Goal: Information Seeking & Learning: Learn about a topic

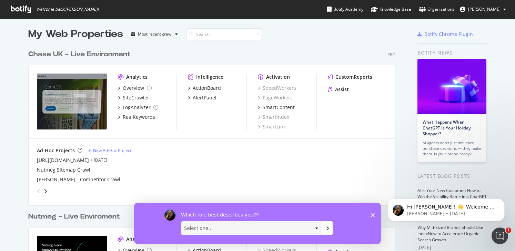
click at [372, 215] on polygon "Close survey" at bounding box center [373, 214] width 4 height 4
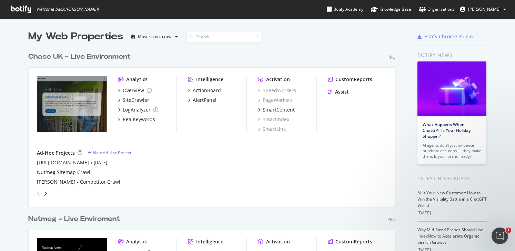
click at [121, 53] on div "Chase UK - Live Environment" at bounding box center [79, 57] width 102 height 10
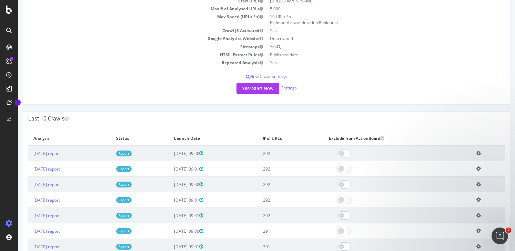
scroll to position [103, 0]
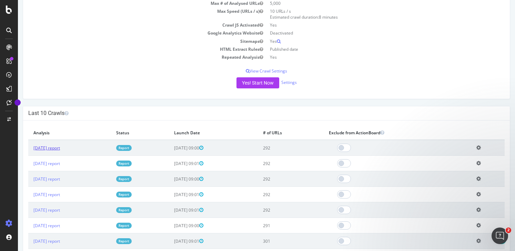
click at [60, 148] on link "2025 Aug. 11th report" at bounding box center [46, 148] width 27 height 6
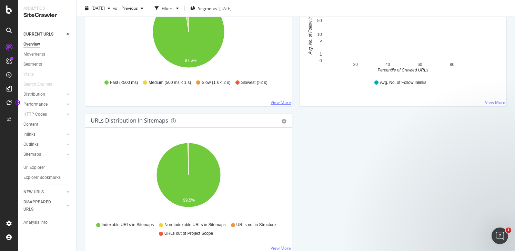
scroll to position [604, 0]
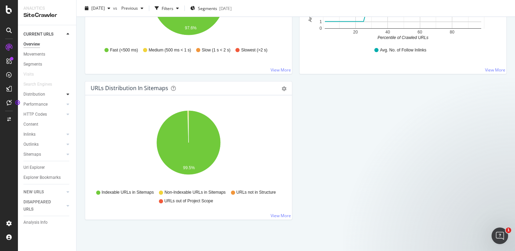
click at [67, 93] on icon at bounding box center [68, 94] width 3 height 4
click at [69, 145] on div at bounding box center [67, 144] width 7 height 7
click at [66, 153] on div at bounding box center [67, 154] width 7 height 7
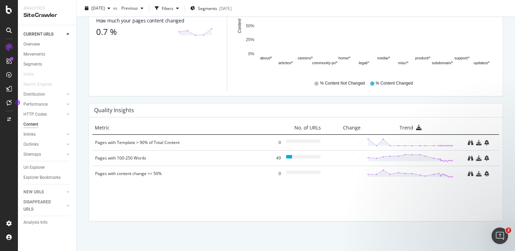
scroll to position [450, 0]
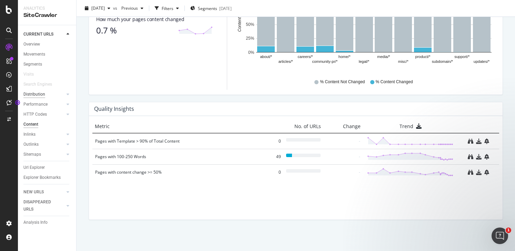
click at [42, 97] on div "Distribution" at bounding box center [34, 94] width 22 height 7
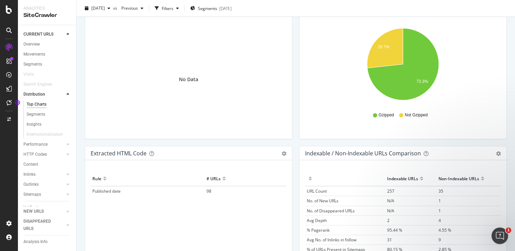
scroll to position [1031, 0]
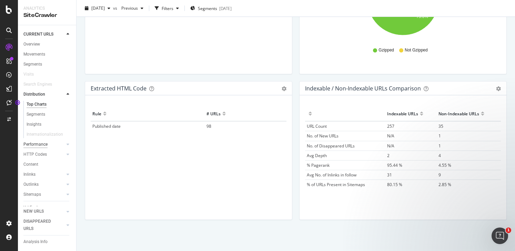
click at [37, 143] on div "Performance" at bounding box center [35, 144] width 24 height 7
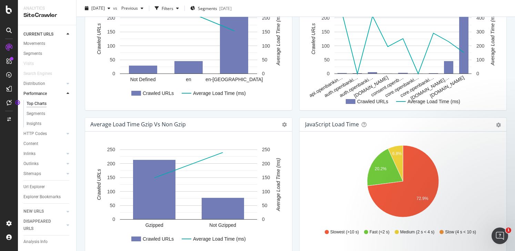
scroll to position [458, 0]
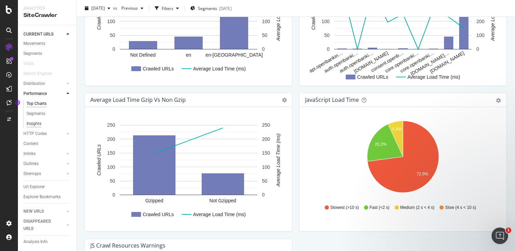
click at [33, 123] on div "Insights" at bounding box center [34, 123] width 15 height 7
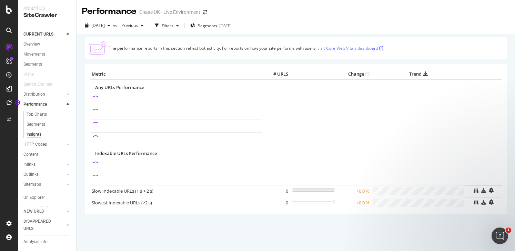
scroll to position [11, 0]
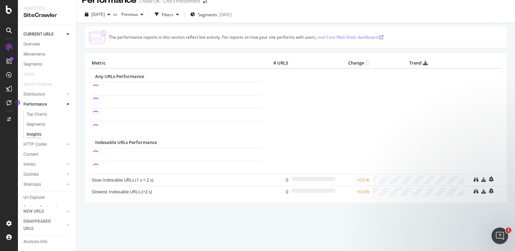
click at [342, 39] on link "visit Core Web Vitals dashboard ." at bounding box center [351, 37] width 67 height 6
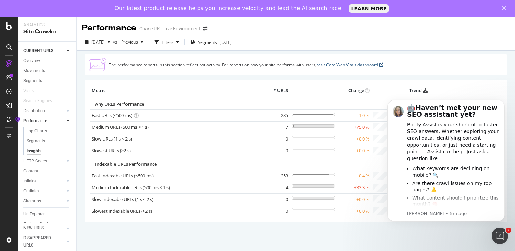
scroll to position [2, 0]
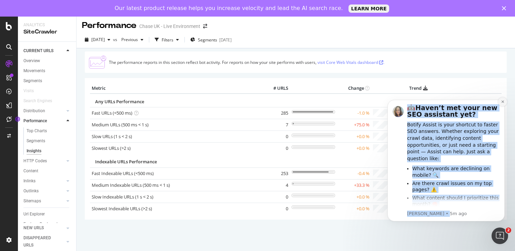
click at [498, 103] on div "🤖 Haven’t met your new SEO assistant yet? Botify Assist is your shortcut to fas…" at bounding box center [446, 160] width 117 height 121
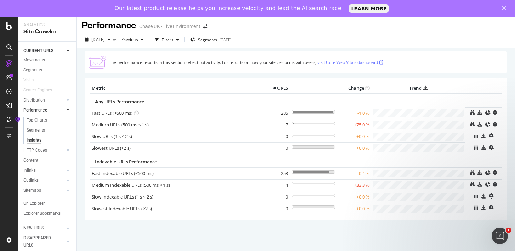
scroll to position [0, 0]
click at [34, 62] on div "Overview" at bounding box center [31, 60] width 17 height 7
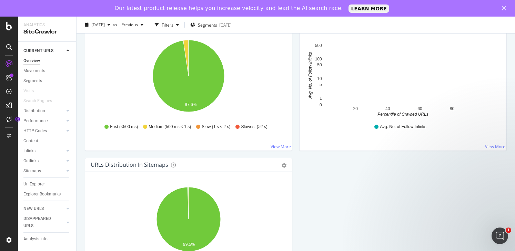
scroll to position [604, 0]
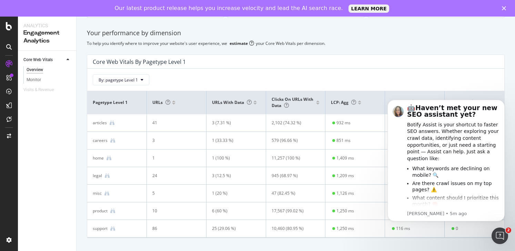
scroll to position [140, 0]
click at [501, 100] on icon "Dismiss notification" at bounding box center [503, 102] width 4 height 4
